Goal: Information Seeking & Learning: Learn about a topic

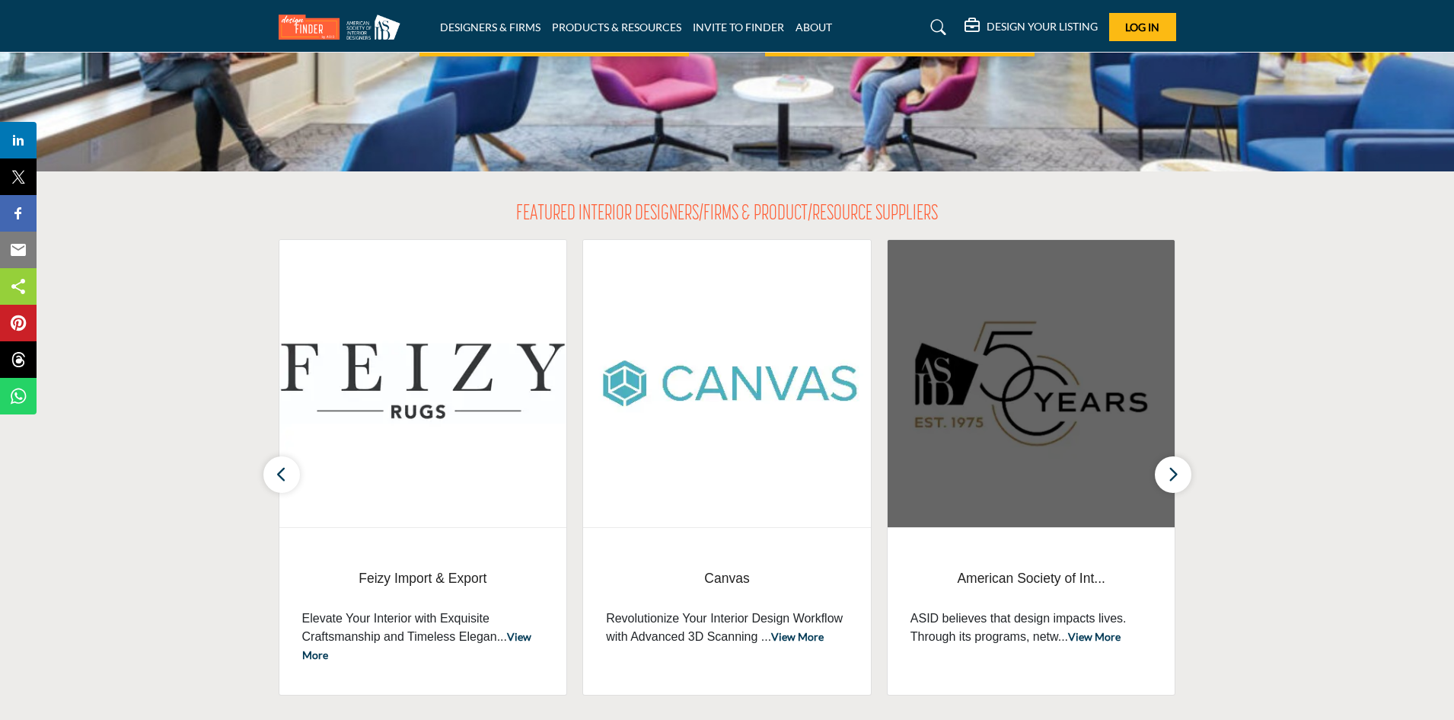
scroll to position [381, 0]
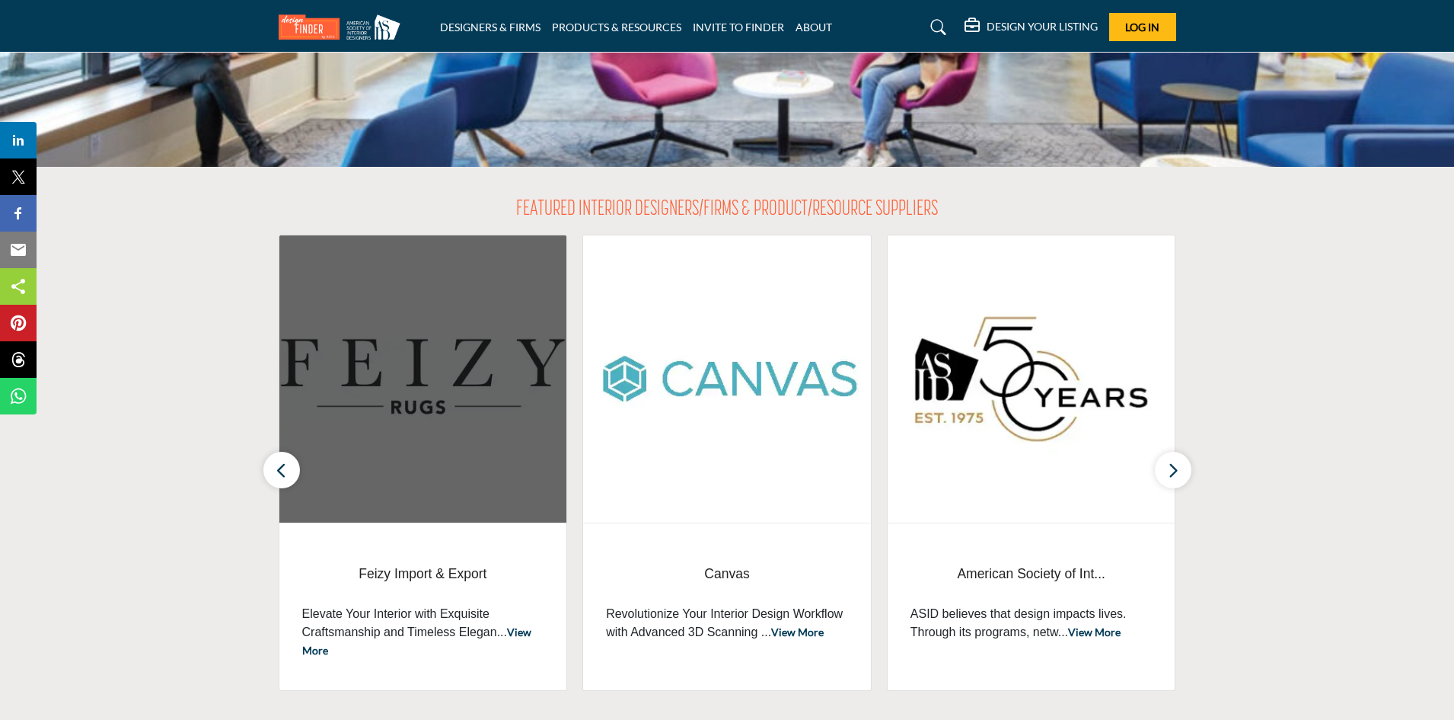
click at [483, 413] on img at bounding box center [423, 378] width 288 height 287
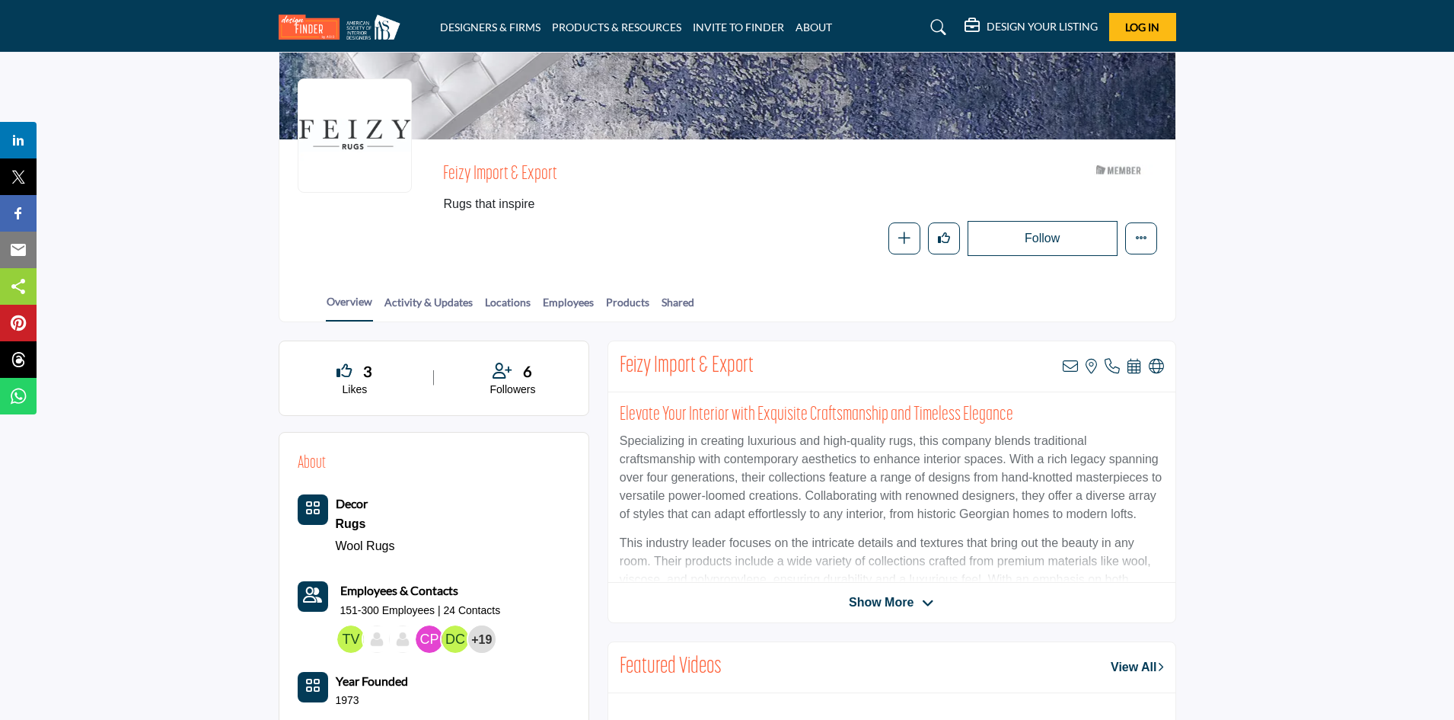
scroll to position [76, 0]
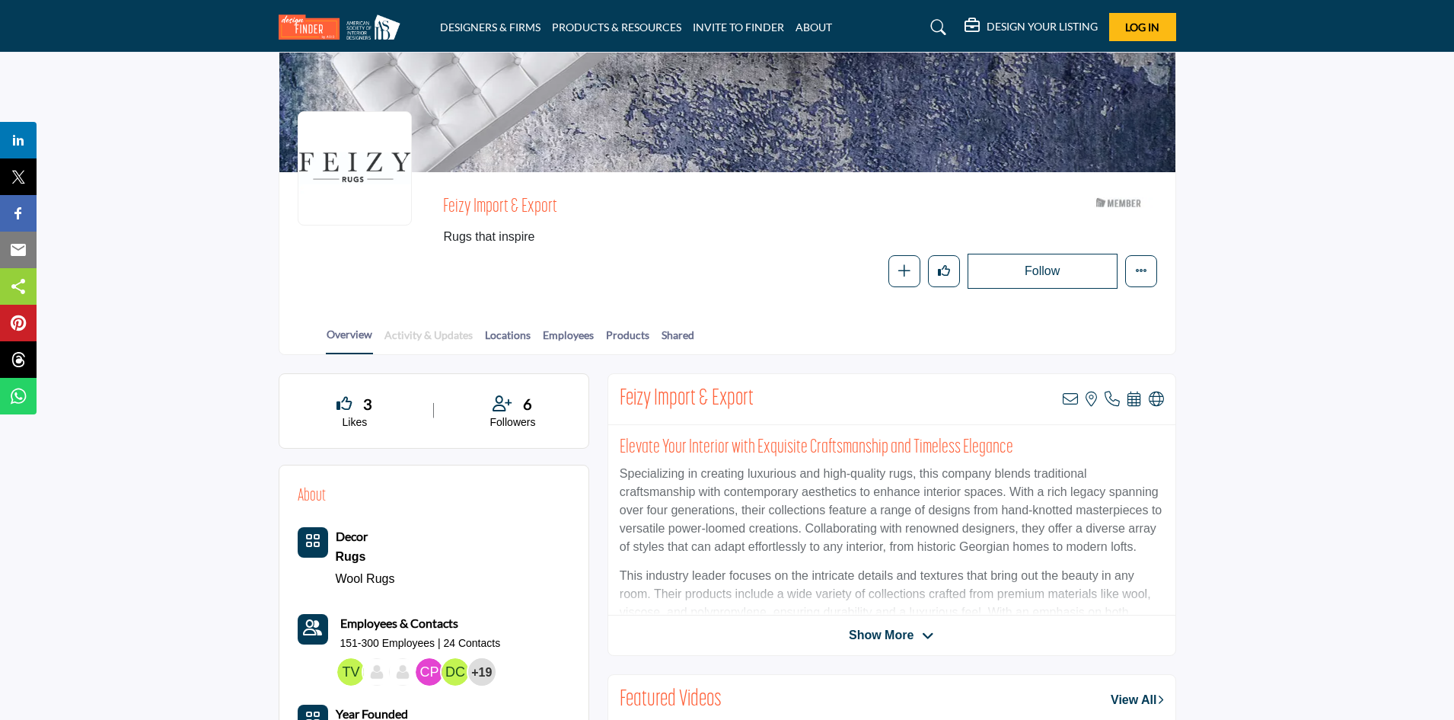
click at [413, 339] on link "Activity & Updates" at bounding box center [429, 340] width 90 height 27
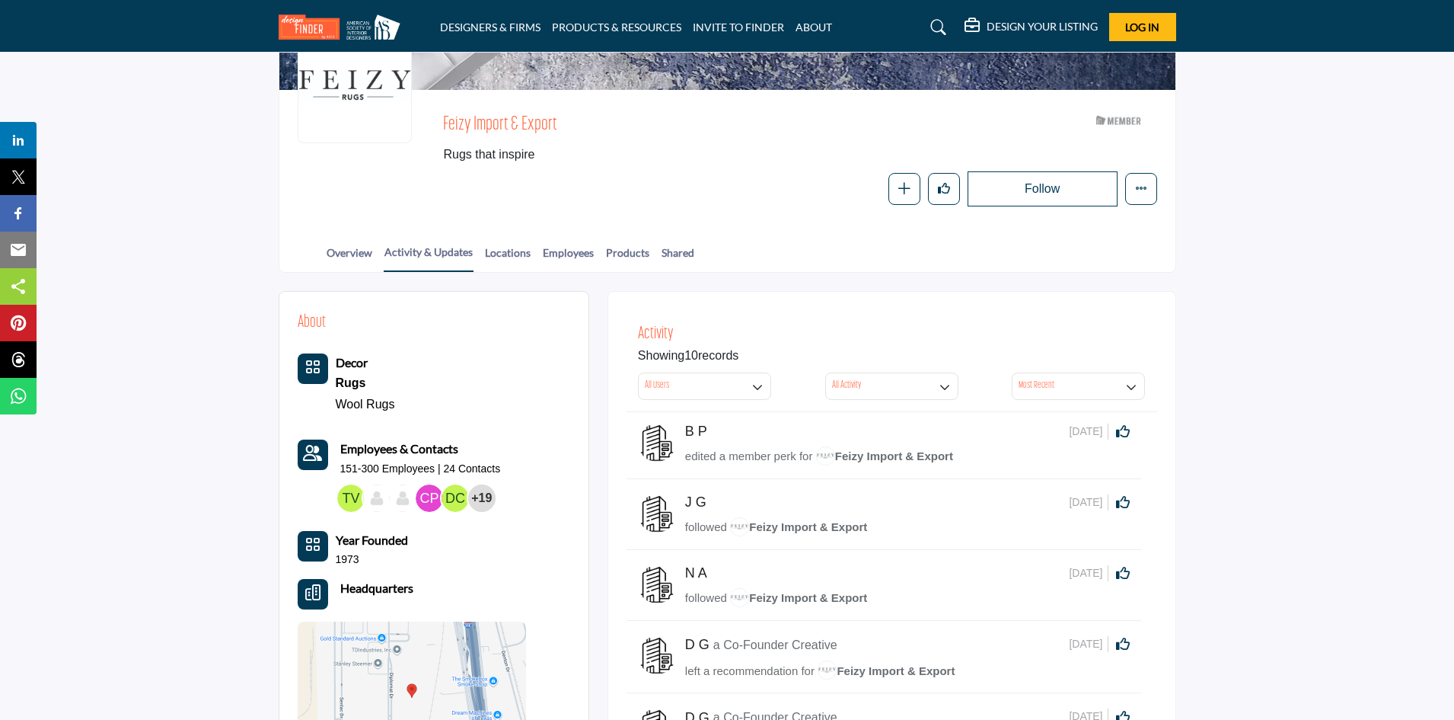
scroll to position [76, 0]
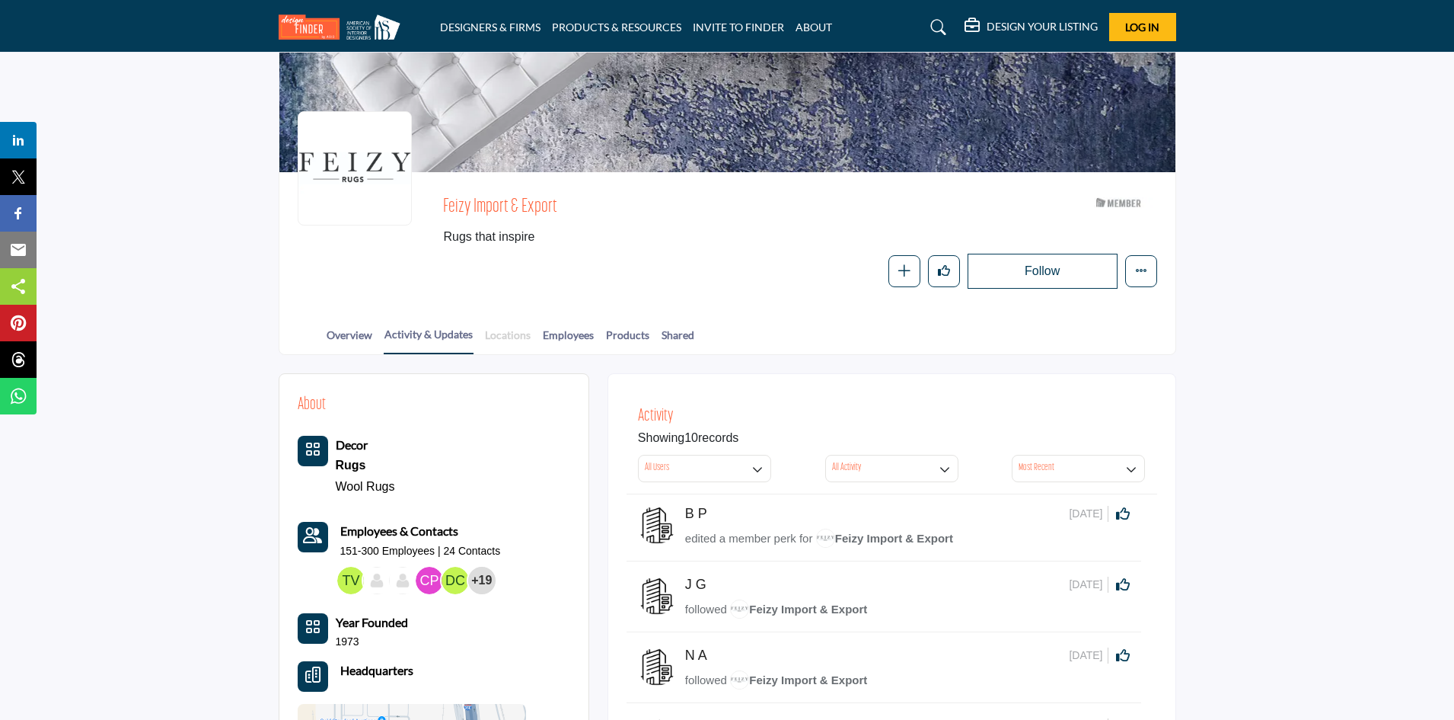
click at [514, 345] on link "Locations" at bounding box center [507, 340] width 47 height 27
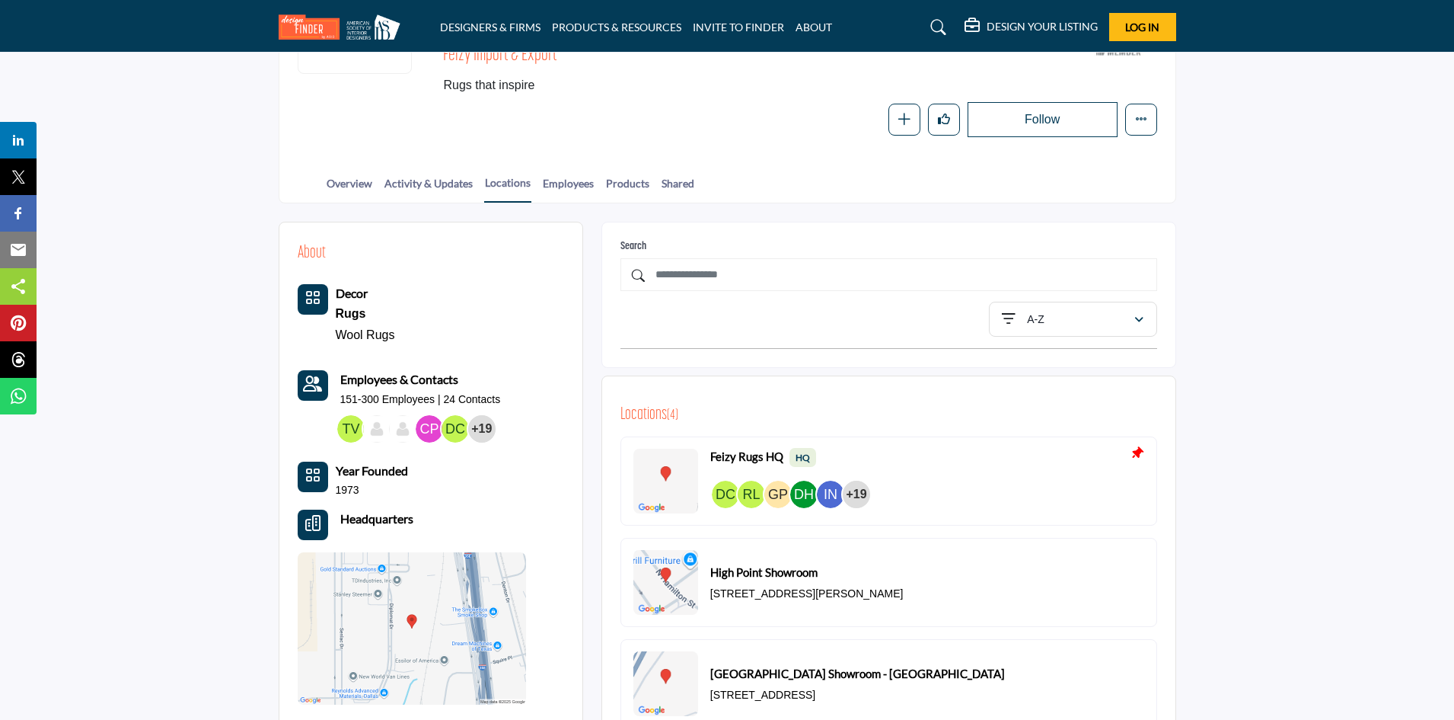
scroll to position [152, 0]
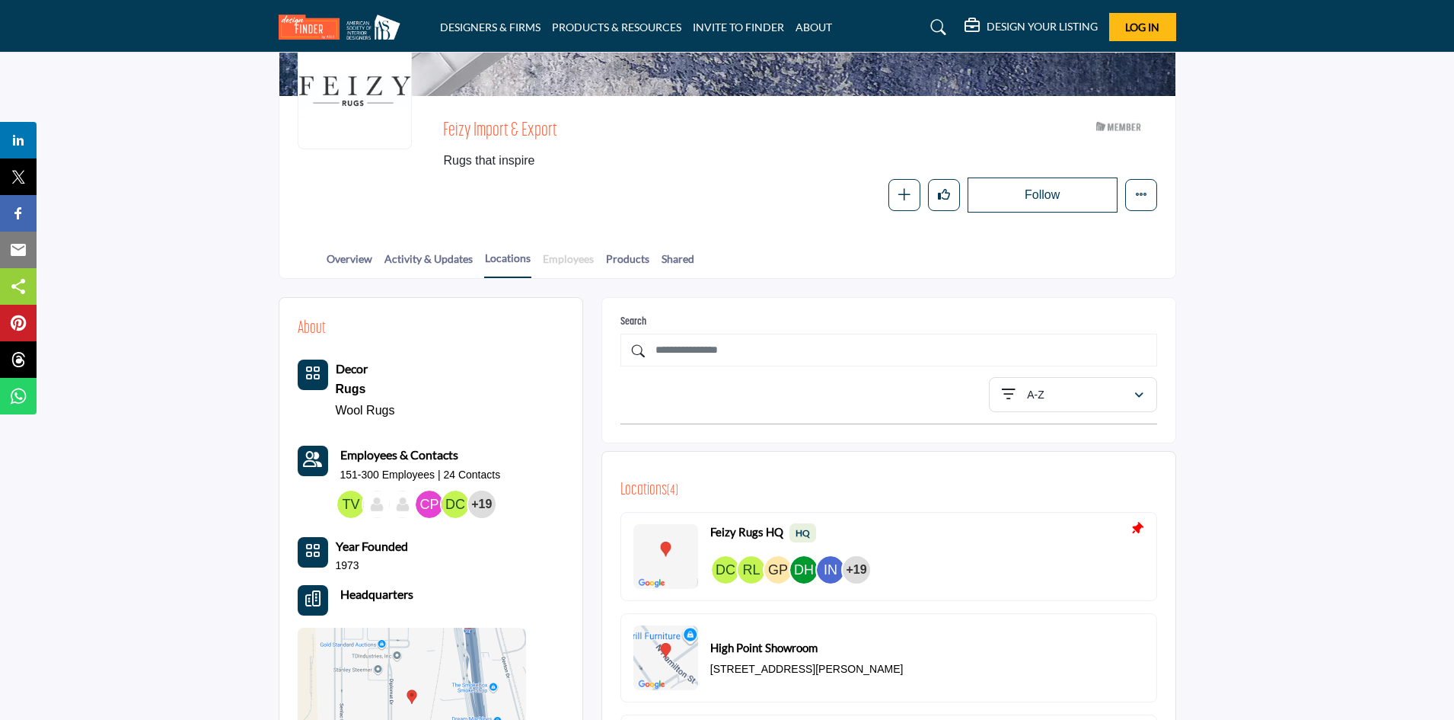
click at [575, 265] on link "Employees" at bounding box center [568, 264] width 53 height 27
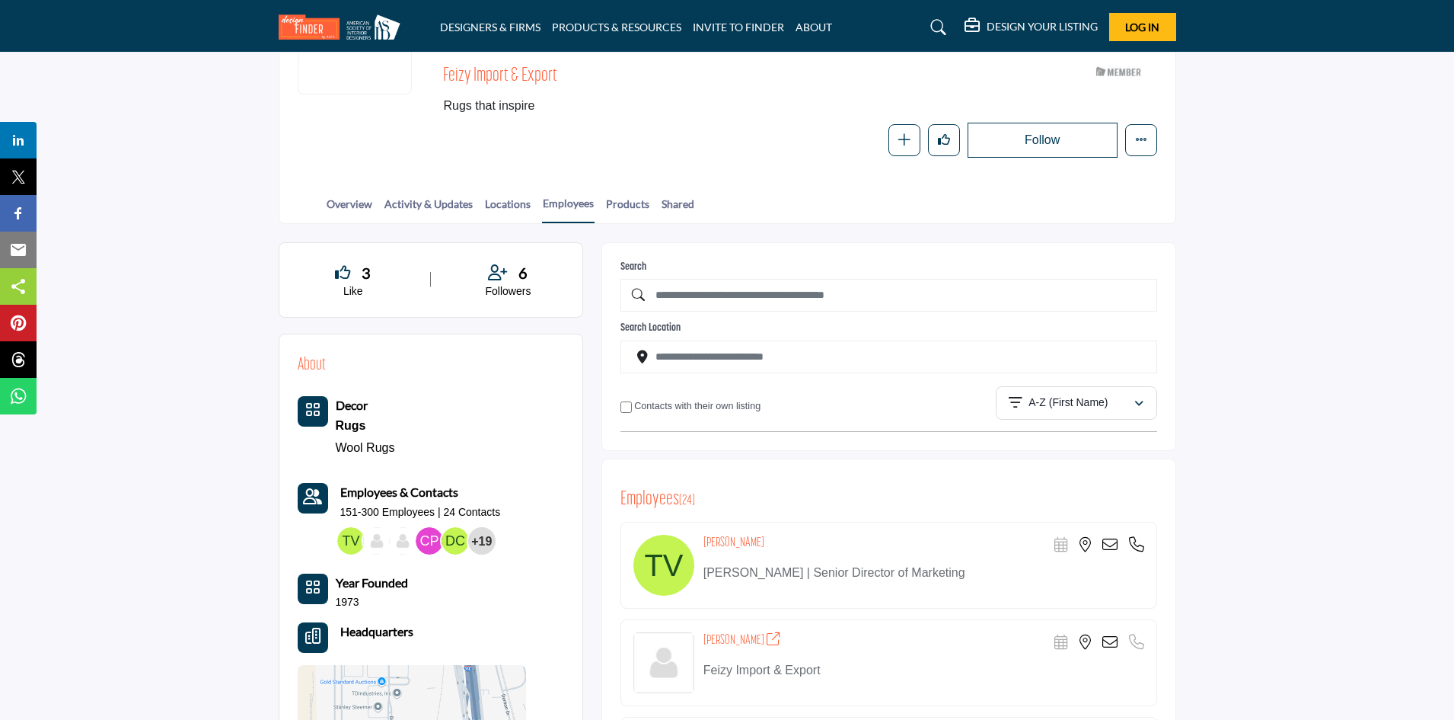
scroll to position [152, 0]
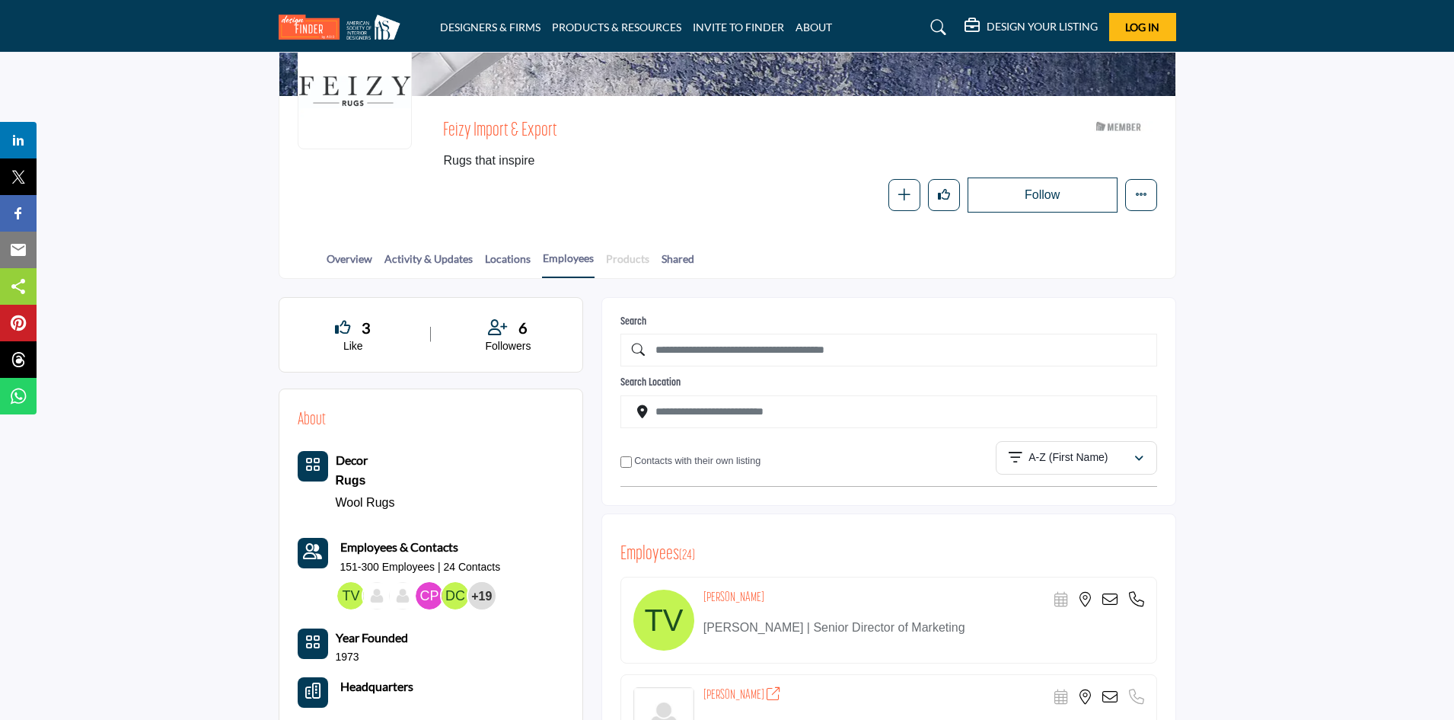
click at [637, 253] on link "Products" at bounding box center [627, 264] width 45 height 27
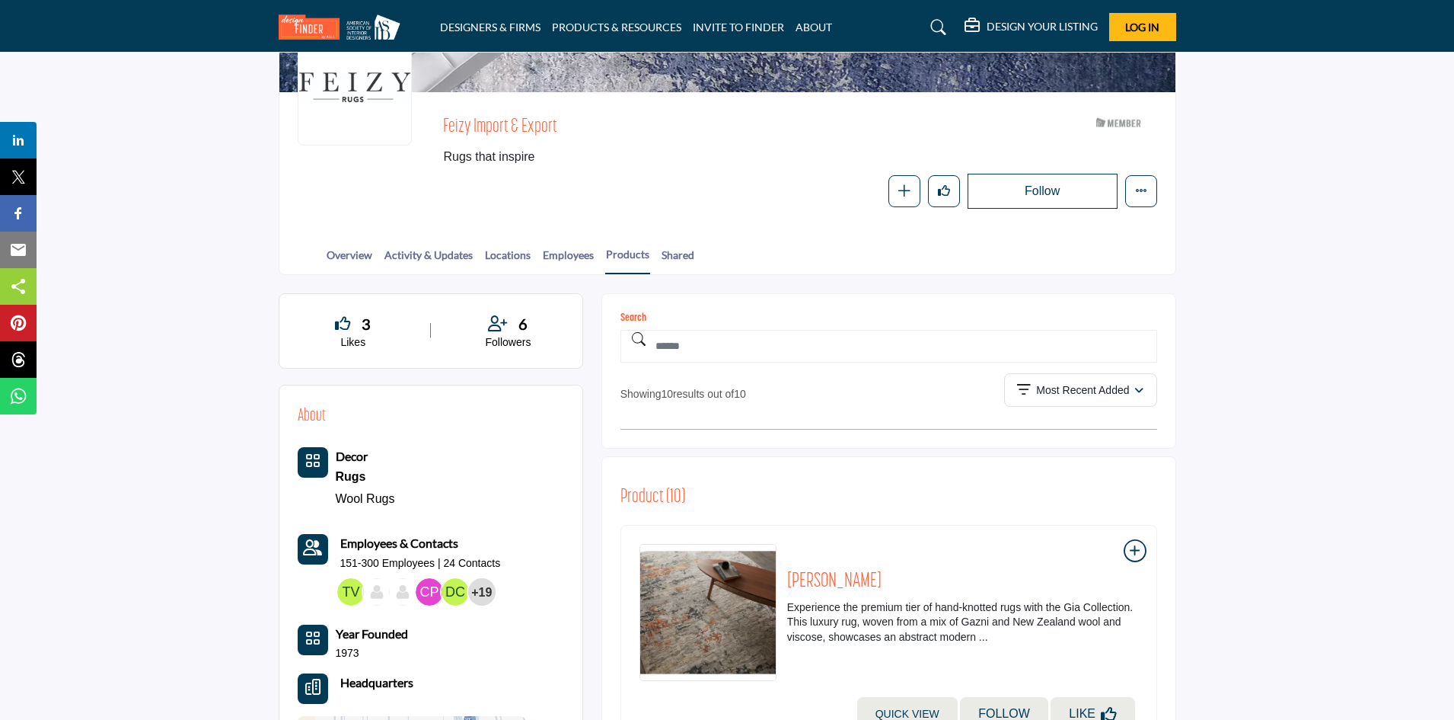
scroll to position [152, 0]
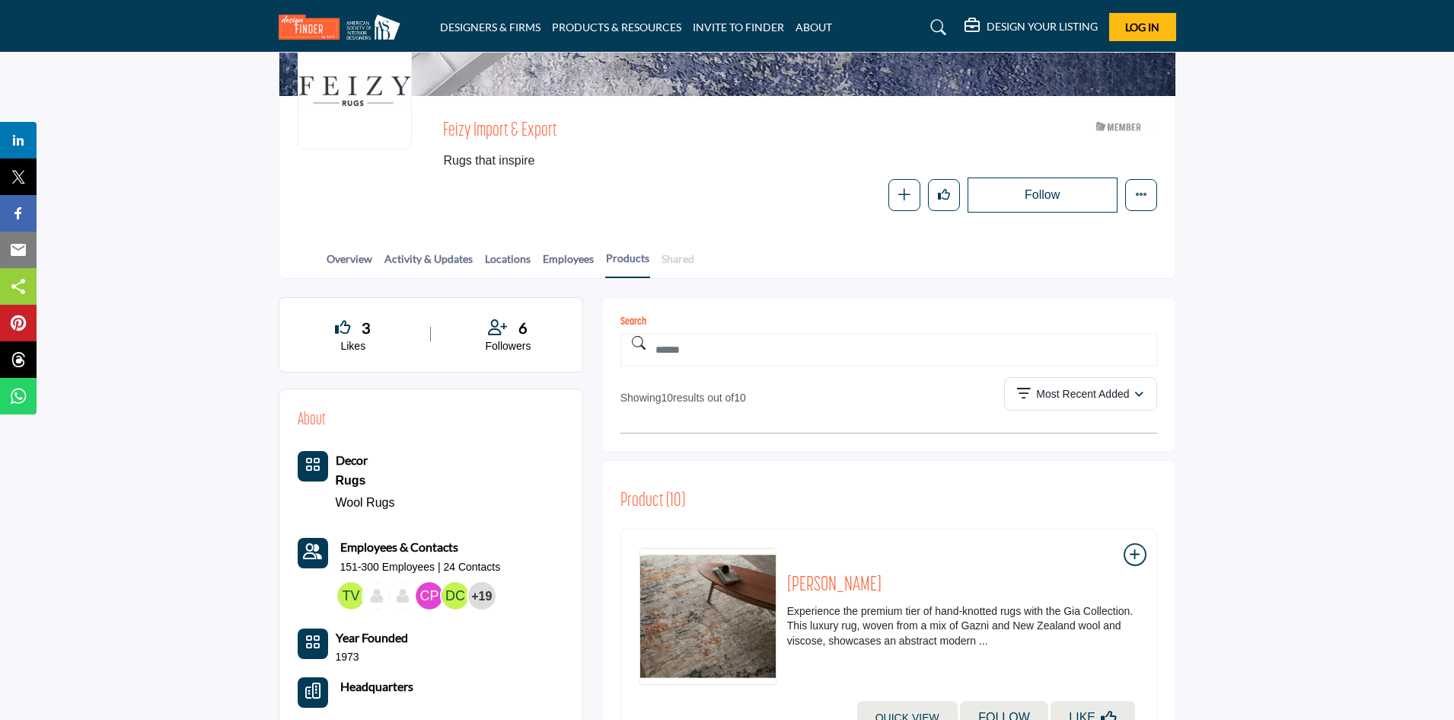
click at [672, 262] on link "Shared" at bounding box center [678, 264] width 34 height 27
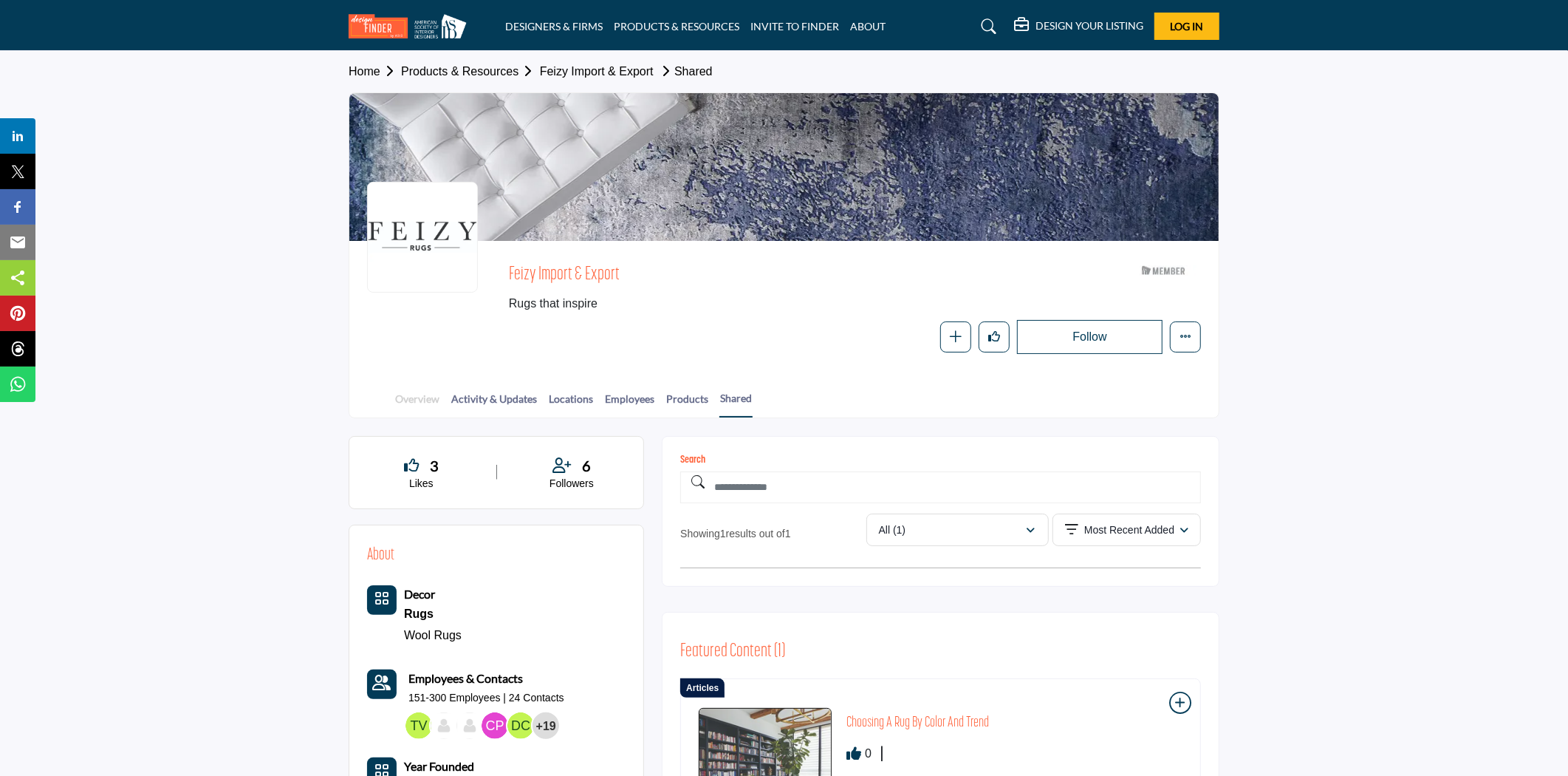
click at [423, 395] on link "Overview" at bounding box center [417, 404] width 46 height 26
click at [407, 386] on div "Overview Activity & Updates Locations Employees Products Shared" at bounding box center [802, 394] width 832 height 46
click at [413, 391] on link "Overview" at bounding box center [417, 404] width 46 height 26
click at [416, 396] on link "Overview" at bounding box center [417, 404] width 46 height 26
click at [425, 403] on link "Overview" at bounding box center [417, 404] width 46 height 26
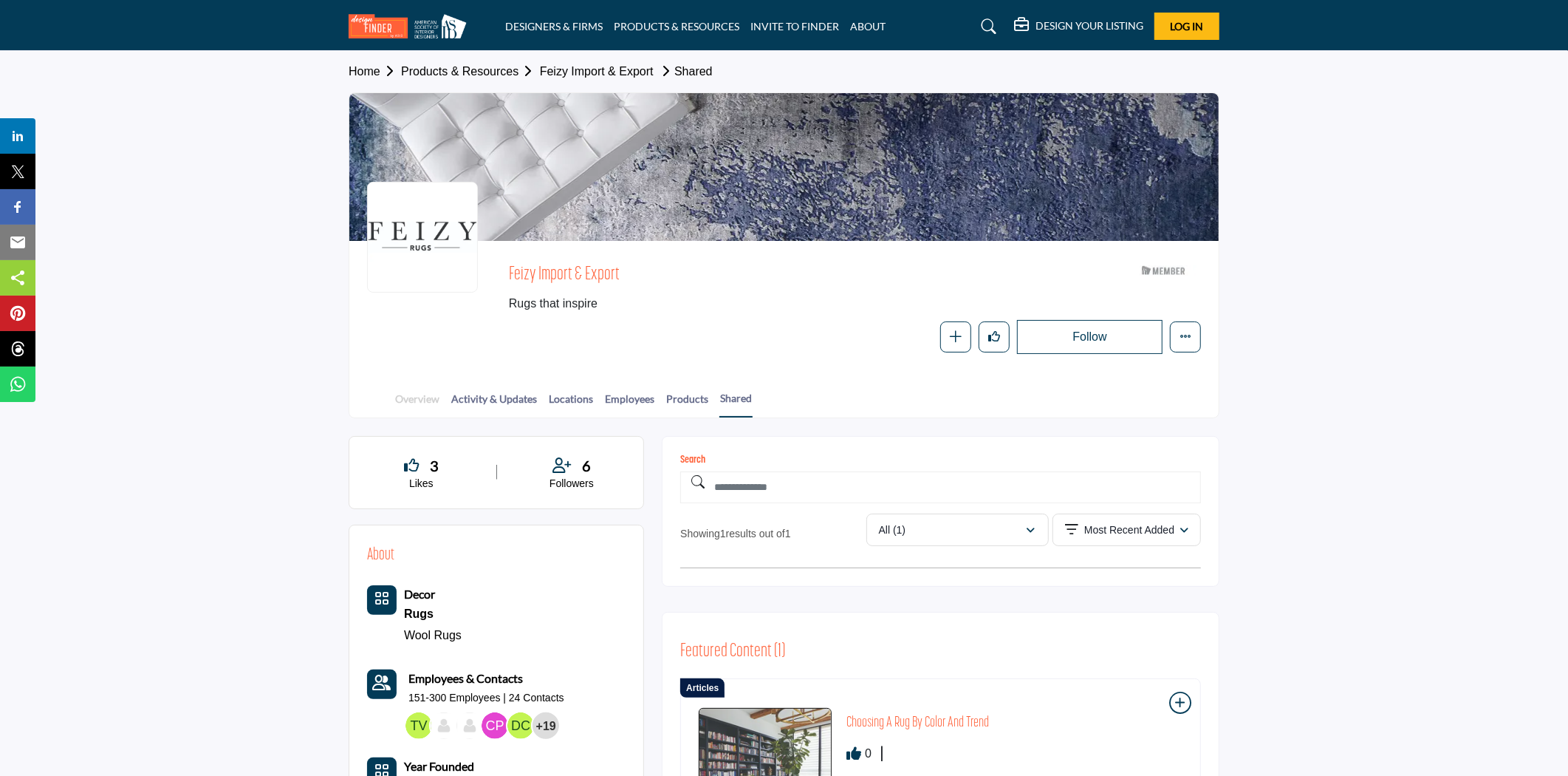
click at [422, 398] on link "Overview" at bounding box center [417, 404] width 46 height 26
click at [423, 398] on link "Overview" at bounding box center [417, 404] width 46 height 26
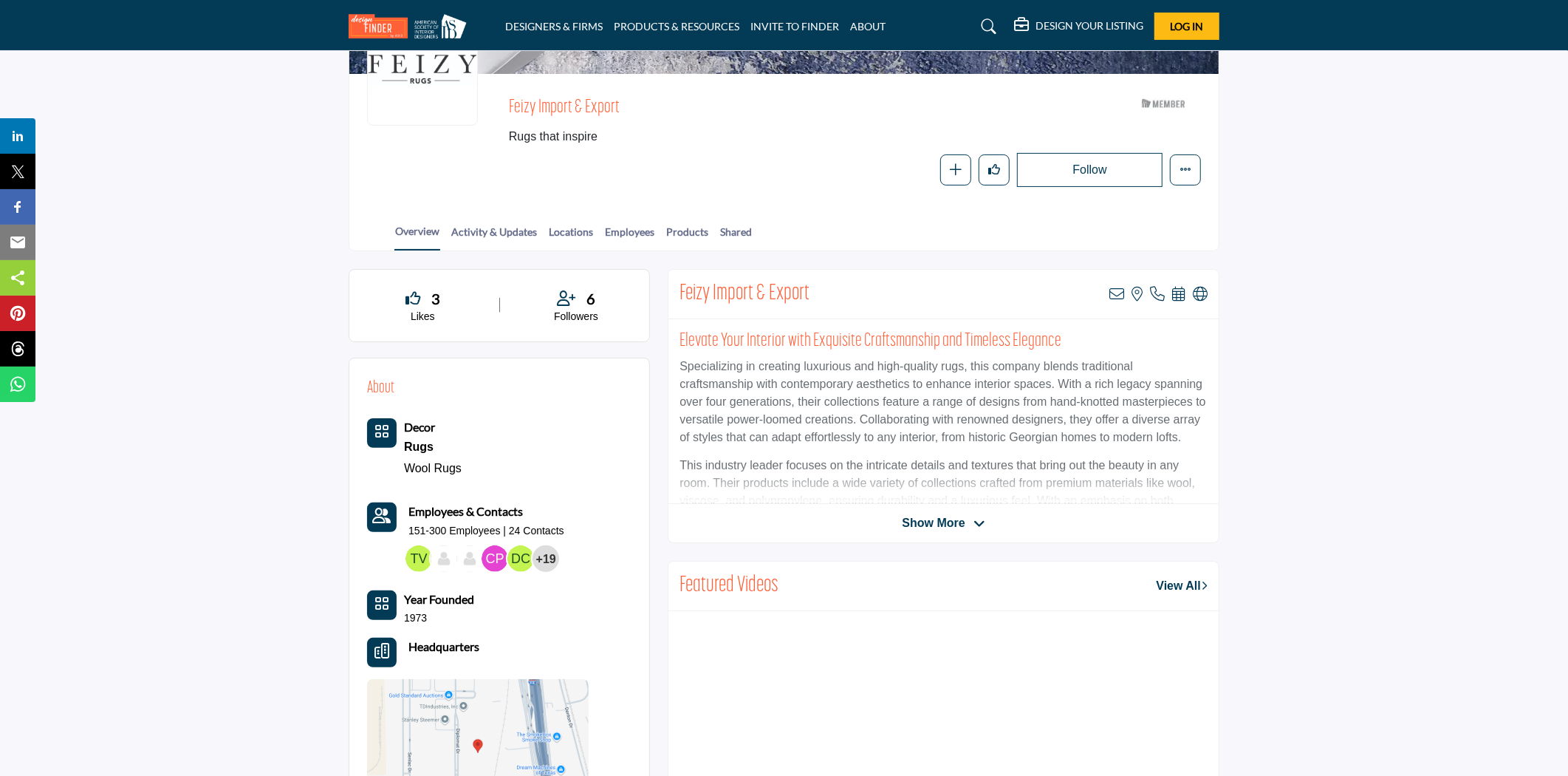
scroll to position [164, 0]
